Goal: Find specific fact

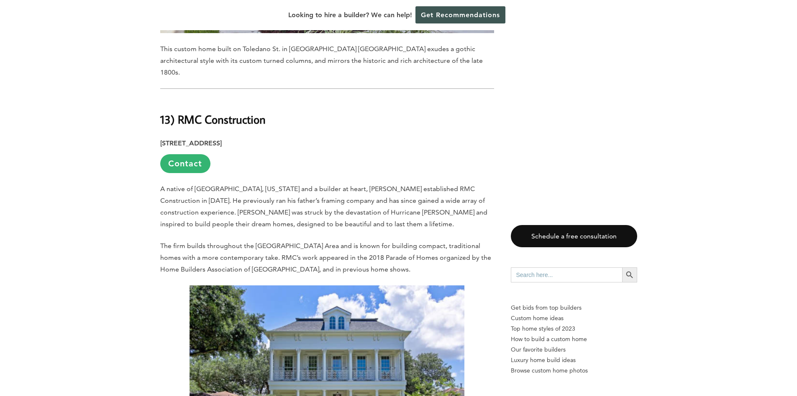
scroll to position [1842, 0]
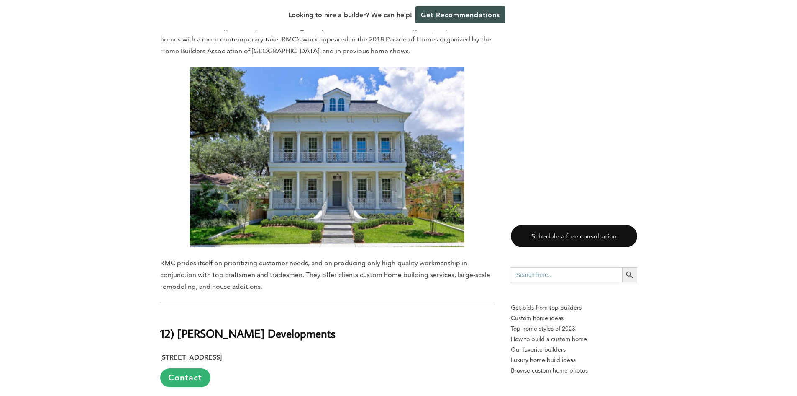
drag, startPoint x: 797, startPoint y: 82, endPoint x: 800, endPoint y: 121, distance: 39.1
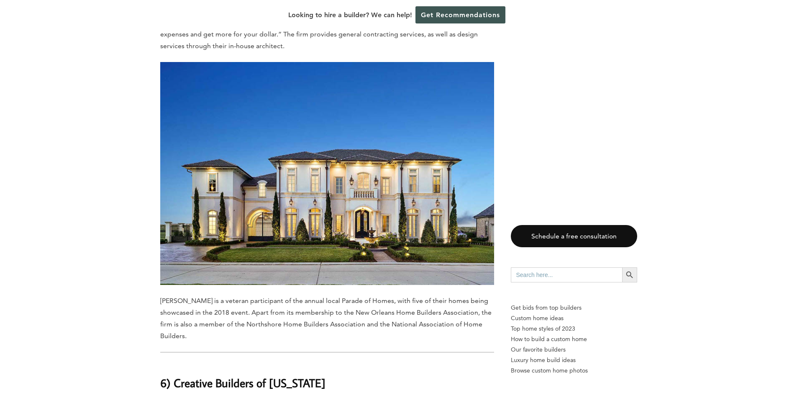
scroll to position [4694, 0]
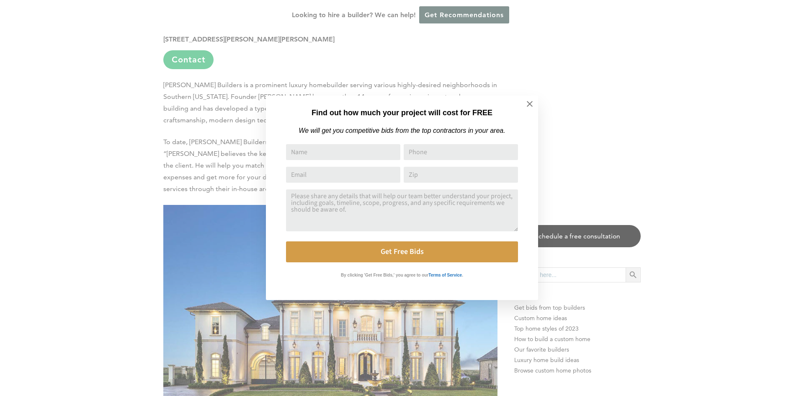
drag, startPoint x: 801, startPoint y: 87, endPoint x: 790, endPoint y: 201, distance: 114.0
click at [790, 201] on html "Cookies at Home Builder Digest To provide the best experience on this website, …" at bounding box center [402, 22] width 804 height 9433
click at [531, 104] on icon at bounding box center [529, 103] width 9 height 9
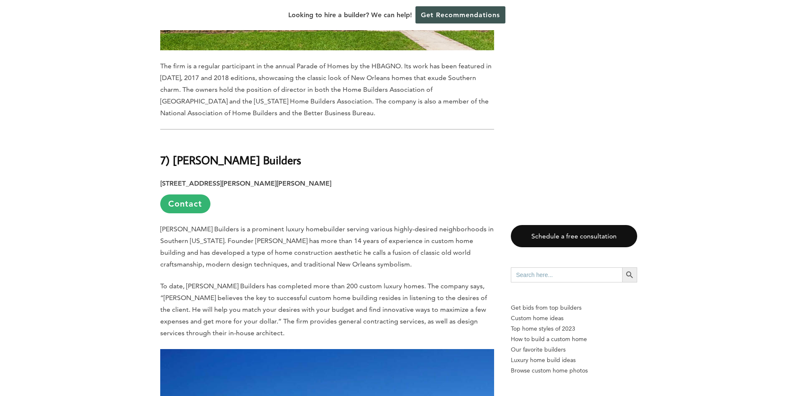
scroll to position [4443, 0]
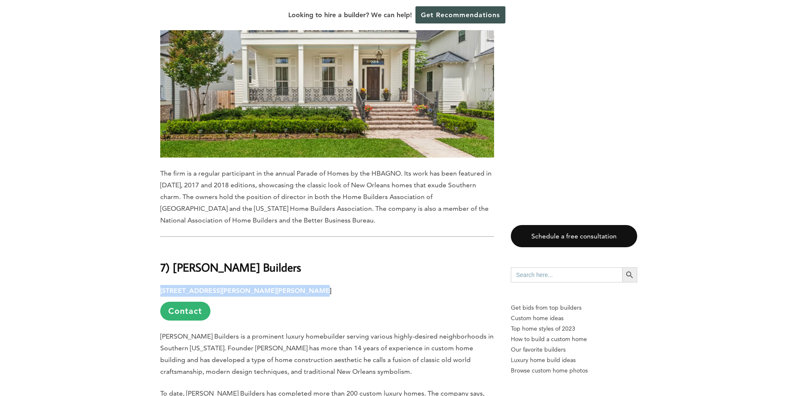
drag, startPoint x: 163, startPoint y: 155, endPoint x: 291, endPoint y: 144, distance: 128.5
click at [291, 144] on div "Last updated on [DATE] 01:53 pm Considered the most unique and eccentric city i…" at bounding box center [327, 325] width 334 height 8619
copy strong "[STREET_ADDRESS][PERSON_NAME][PERSON_NAME]"
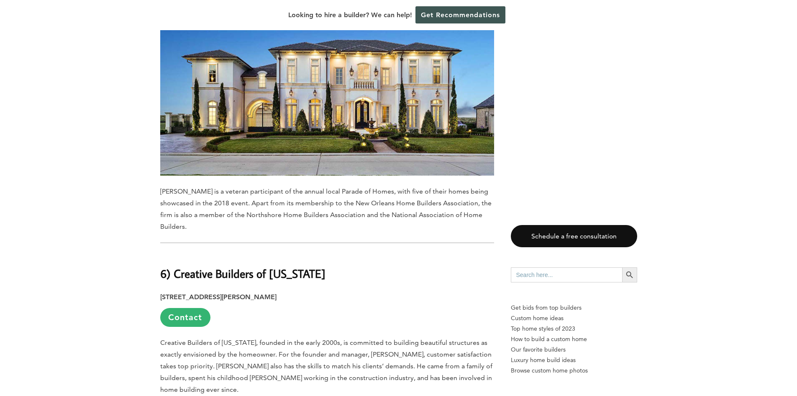
scroll to position [4945, 0]
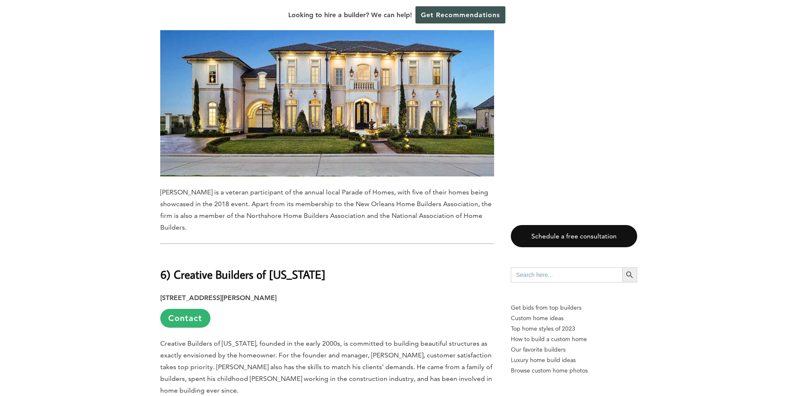
drag, startPoint x: 160, startPoint y: 149, endPoint x: 327, endPoint y: 152, distance: 167.0
click at [277, 293] on strong "[STREET_ADDRESS][PERSON_NAME]" at bounding box center [218, 297] width 116 height 8
copy strong "[STREET_ADDRESS][PERSON_NAME]"
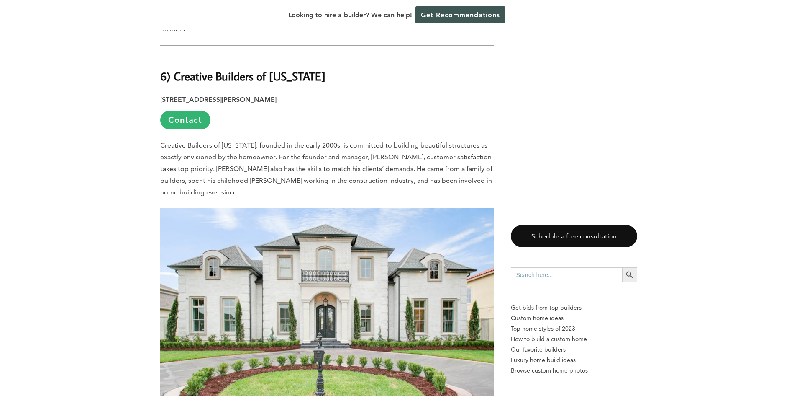
scroll to position [4987, 0]
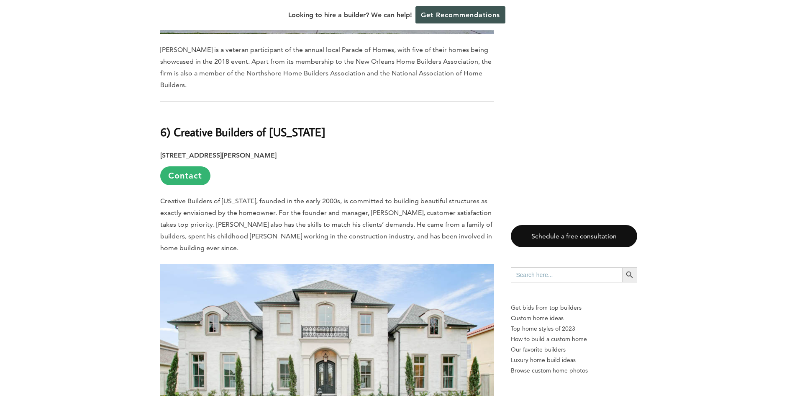
scroll to position [5112, 0]
